Goal: Information Seeking & Learning: Learn about a topic

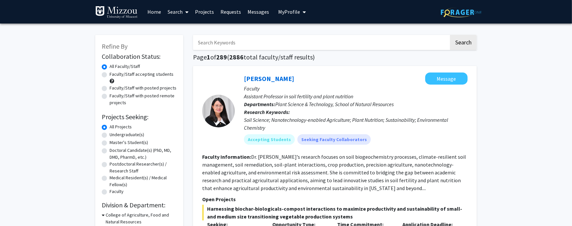
click at [110, 74] on label "Faculty/Staff accepting students" at bounding box center [142, 74] width 64 height 7
click at [110, 74] on input "Faculty/Staff accepting students" at bounding box center [112, 73] width 4 height 4
radio input "true"
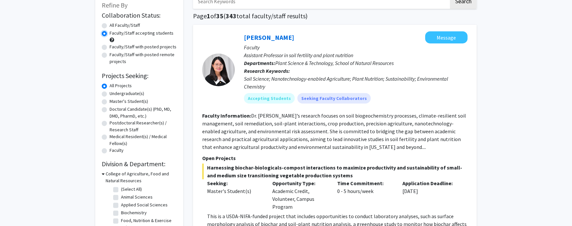
scroll to position [65, 0]
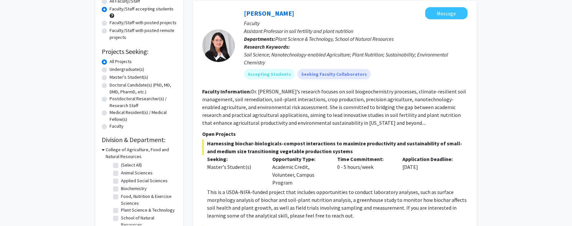
click at [118, 69] on label "Undergraduate(s)" at bounding box center [127, 69] width 35 height 7
click at [114, 69] on input "Undergraduate(s)" at bounding box center [112, 68] width 4 height 4
radio input "true"
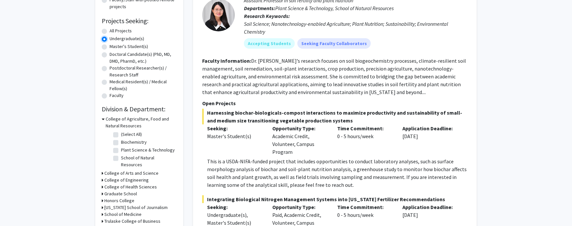
scroll to position [98, 0]
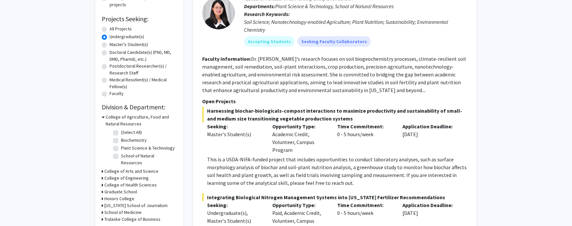
click at [120, 168] on h3 "College of Arts and Science" at bounding box center [131, 171] width 54 height 7
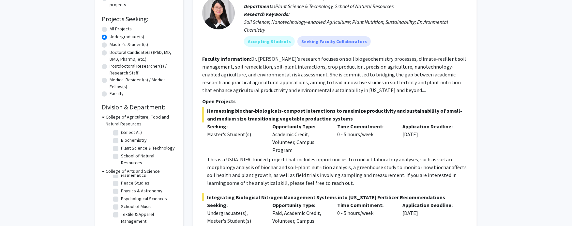
click at [121, 195] on label "Psychological Sciences" at bounding box center [144, 198] width 46 height 7
click at [121, 195] on input "Psychological Sciences" at bounding box center [123, 197] width 4 height 4
checkbox input "true"
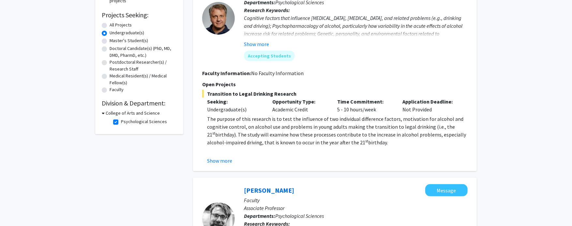
scroll to position [130, 0]
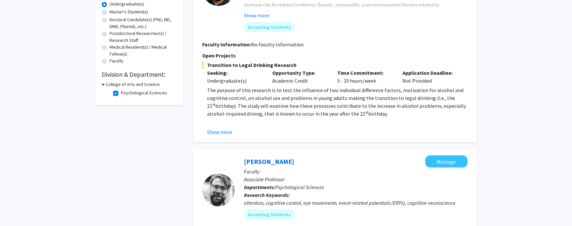
click at [115, 83] on h3 "College of Arts and Science" at bounding box center [133, 84] width 54 height 7
click at [106, 83] on h3 "College of Arts and Science" at bounding box center [131, 84] width 54 height 7
click at [121, 93] on label "Psychological Sciences" at bounding box center [144, 92] width 46 height 7
click at [121, 93] on input "Psychological Sciences" at bounding box center [123, 91] width 4 height 4
checkbox input "false"
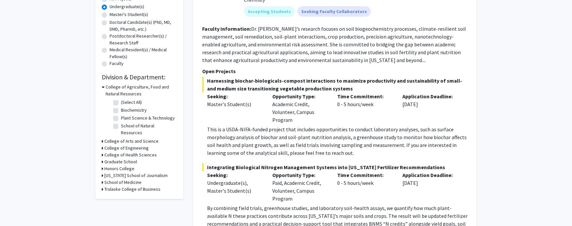
scroll to position [130, 0]
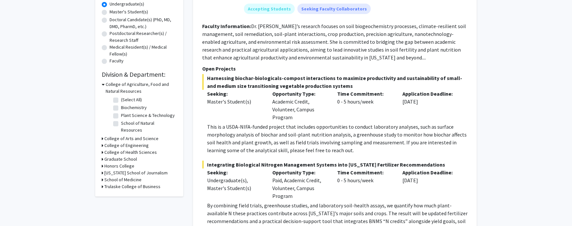
click at [109, 149] on h3 "College of Health Sciences" at bounding box center [130, 152] width 52 height 7
click at [123, 157] on label "Health Sciences" at bounding box center [136, 160] width 31 height 7
click at [123, 157] on input "Health Sciences" at bounding box center [123, 159] width 4 height 4
checkbox input "true"
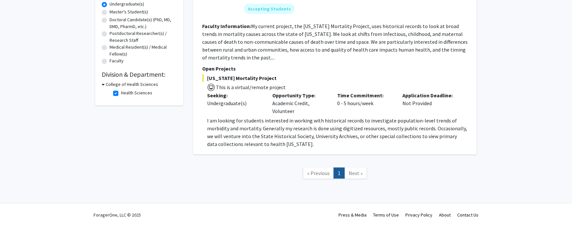
scroll to position [131, 0]
